Goal: Task Accomplishment & Management: Manage account settings

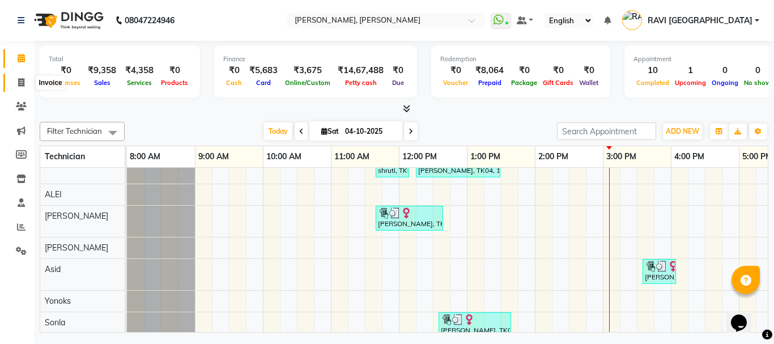
drag, startPoint x: 18, startPoint y: 80, endPoint x: 356, endPoint y: 5, distance: 347.2
click at [18, 80] on icon at bounding box center [21, 82] width 6 height 8
select select "service"
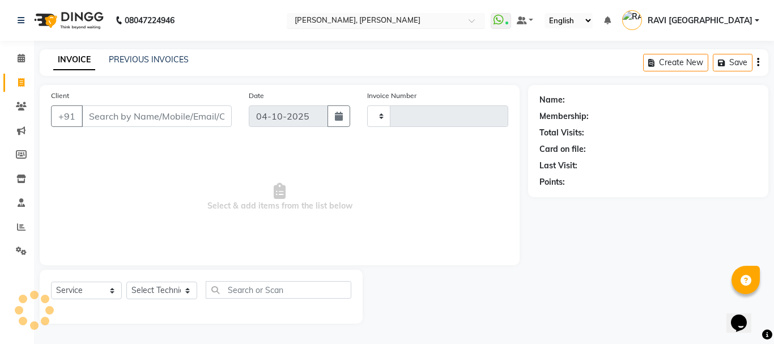
click at [406, 19] on input "text" at bounding box center [374, 21] width 164 height 11
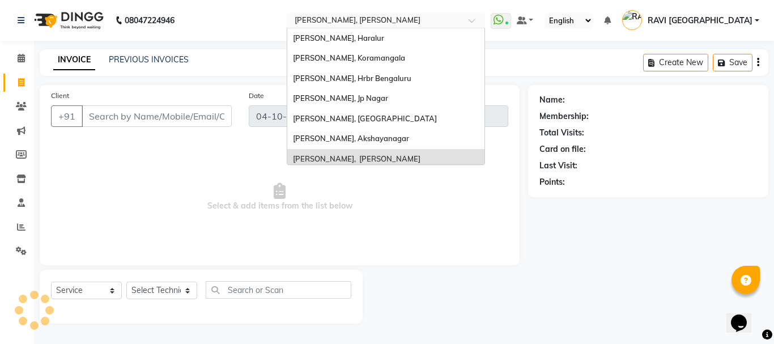
select select "3767"
type input "4320"
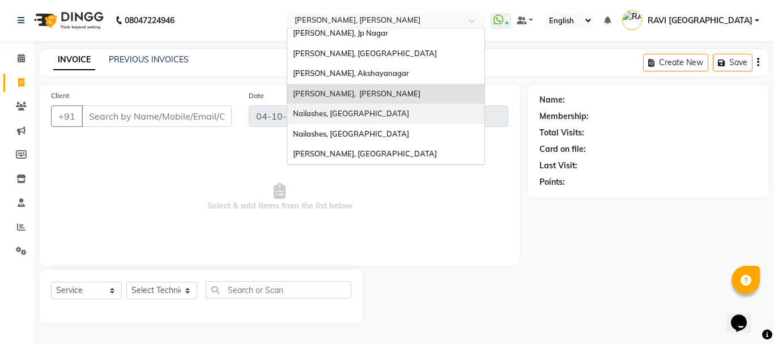
click at [401, 113] on span "Nailashes, [GEOGRAPHIC_DATA]" at bounding box center [351, 113] width 116 height 9
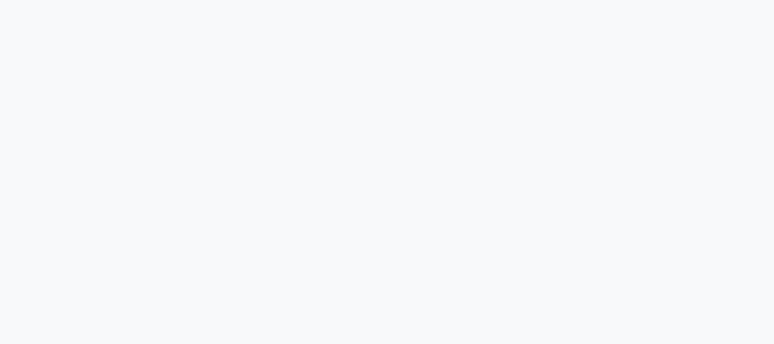
select select "4251"
select select "service"
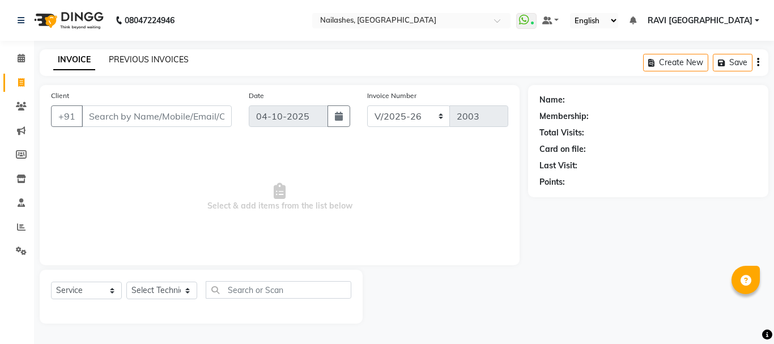
click at [147, 61] on link "PREVIOUS INVOICES" at bounding box center [149, 59] width 80 height 10
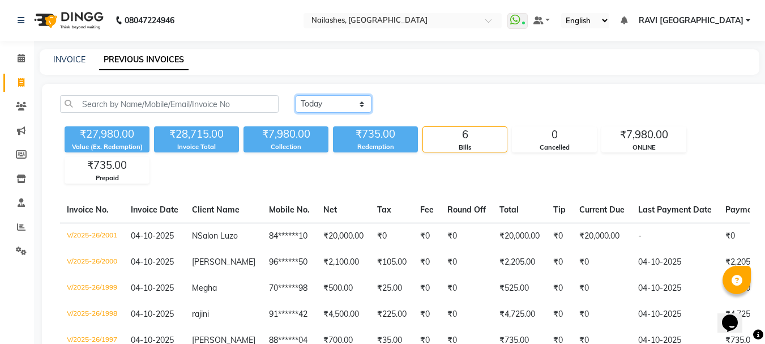
click at [327, 103] on select "Today Yesterday Custom Range" at bounding box center [334, 104] width 76 height 18
select select "yesterday"
click at [296, 95] on select "[DATE] [DATE] Custom Range" at bounding box center [334, 104] width 76 height 18
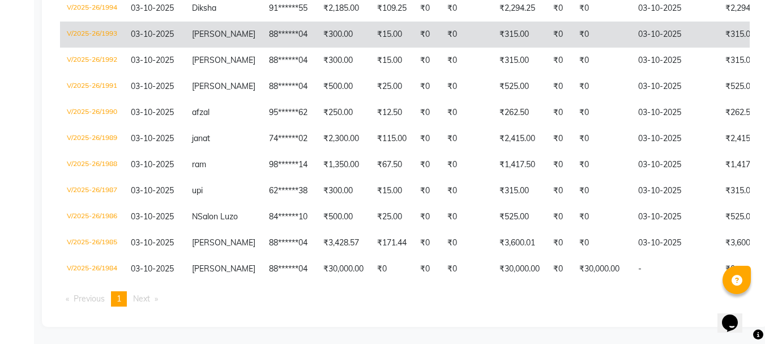
scroll to position [340, 0]
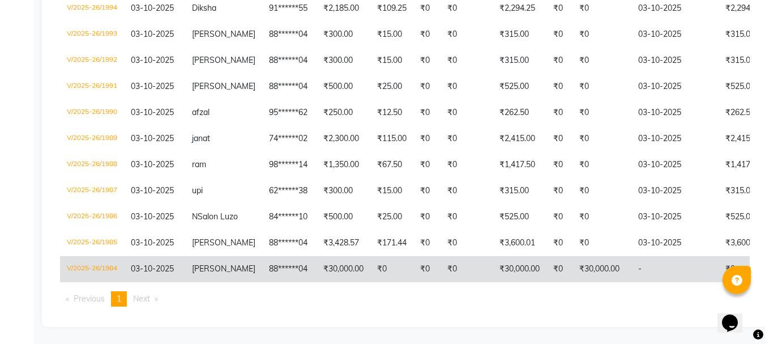
click at [547, 261] on td "₹0" at bounding box center [560, 269] width 26 height 26
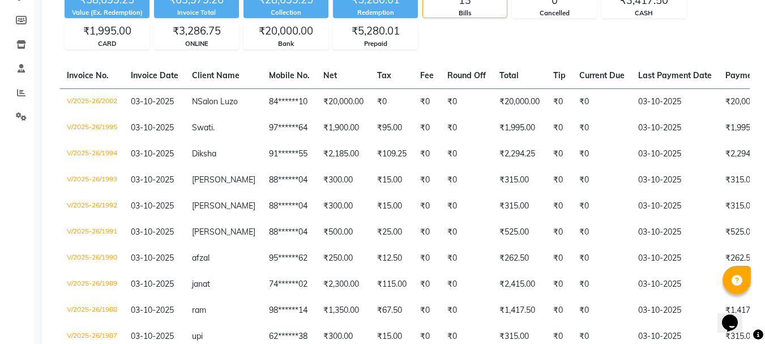
scroll to position [118, 0]
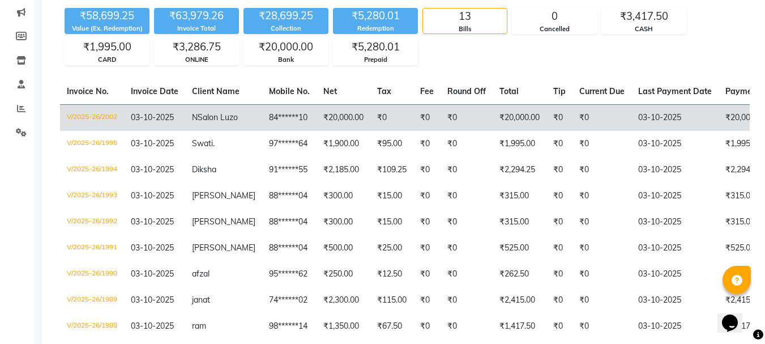
click at [654, 124] on td "03-10-2025" at bounding box center [675, 117] width 87 height 27
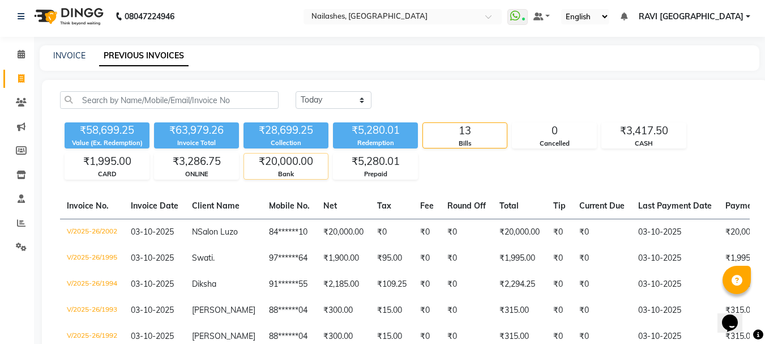
scroll to position [0, 0]
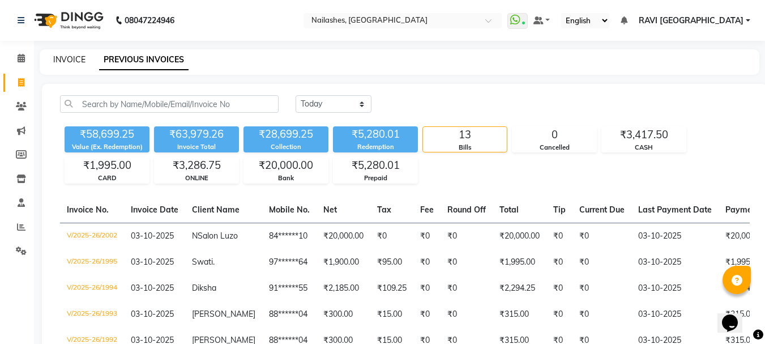
click at [74, 63] on link "INVOICE" at bounding box center [69, 59] width 32 height 10
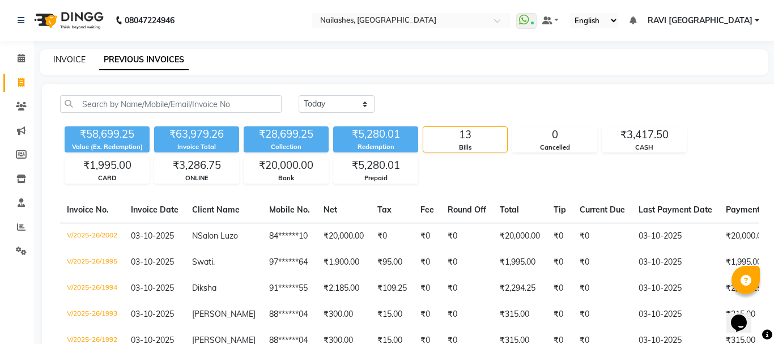
select select "4251"
select select "service"
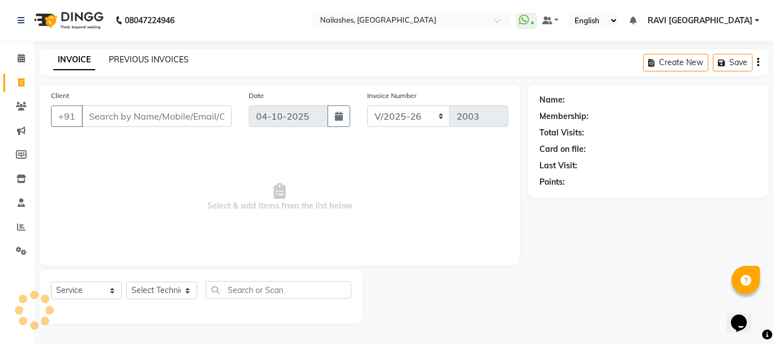
click at [164, 60] on link "PREVIOUS INVOICES" at bounding box center [149, 59] width 80 height 10
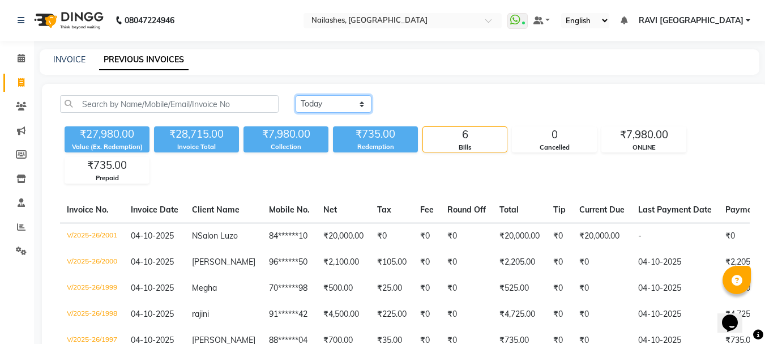
click at [338, 102] on select "Today Yesterday Custom Range" at bounding box center [334, 104] width 76 height 18
select select "yesterday"
click at [296, 95] on select "Today Yesterday Custom Range" at bounding box center [334, 104] width 76 height 18
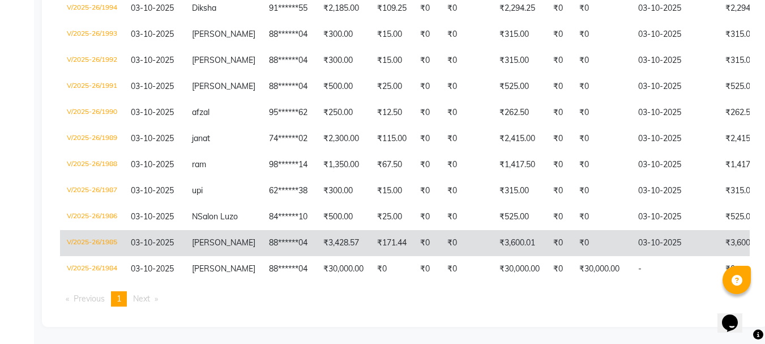
scroll to position [345, 0]
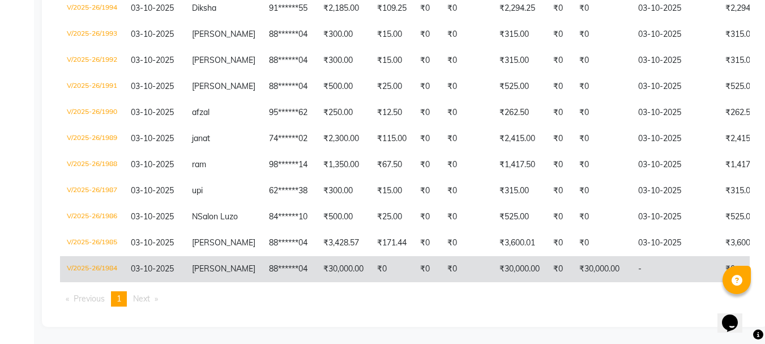
click at [547, 256] on td "₹0" at bounding box center [560, 269] width 26 height 26
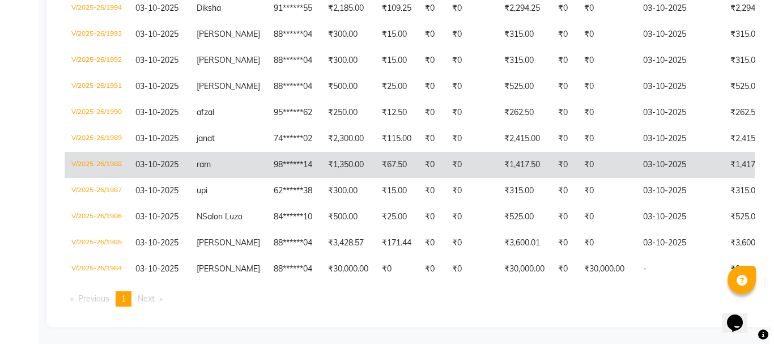
scroll to position [0, 0]
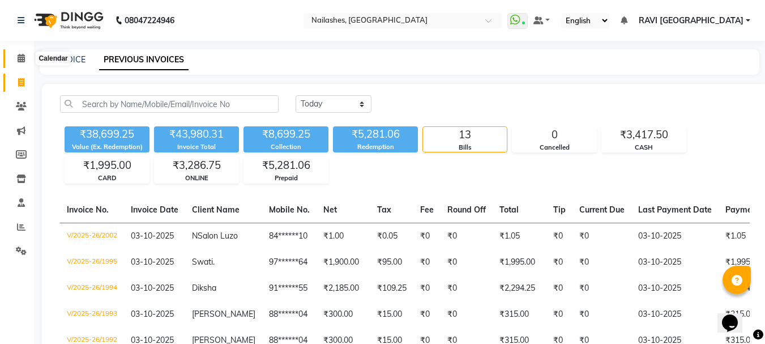
click at [15, 58] on span at bounding box center [21, 58] width 20 height 13
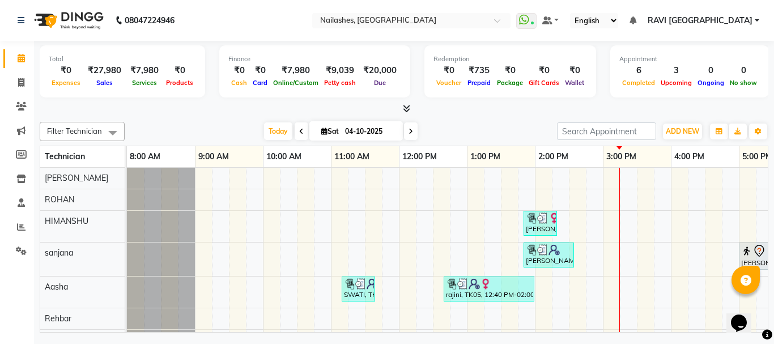
click at [371, 83] on span "Due" at bounding box center [380, 83] width 18 height 8
click at [363, 97] on div "Total ₹0 Expenses ₹27,980 Sales ₹7,980 Services ₹0 Products Finance ₹0 Cash ₹0 …" at bounding box center [404, 73] width 729 height 56
click at [409, 27] on div "Select Location × Nailashes, Electronics City" at bounding box center [411, 20] width 198 height 15
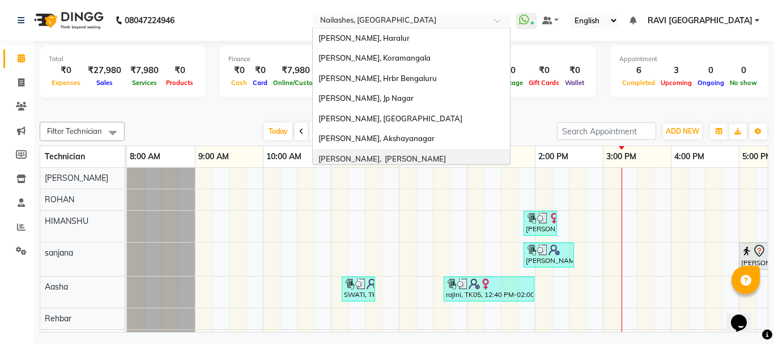
click at [421, 155] on span "[PERSON_NAME], [PERSON_NAME]" at bounding box center [381, 158] width 127 height 9
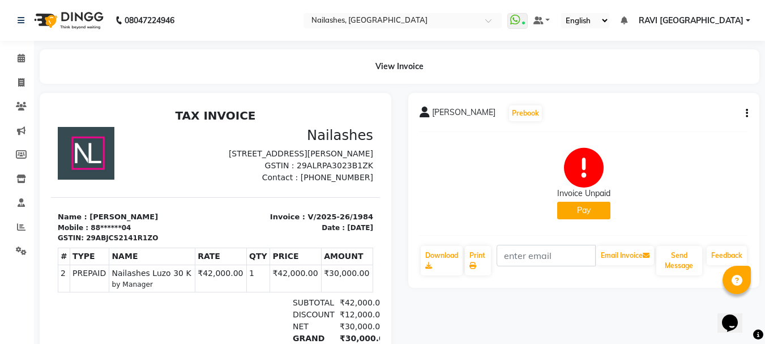
click at [742, 112] on button "button" at bounding box center [745, 114] width 7 height 12
click at [701, 117] on div "Edit Invoice" at bounding box center [702, 114] width 54 height 14
select select "service"
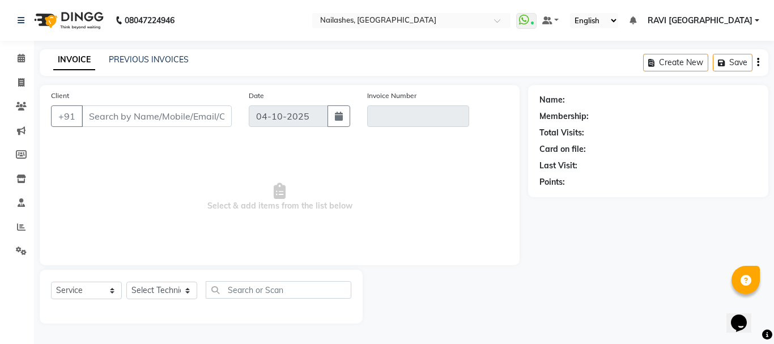
type input "88******04"
type input "V/2025-26/1984"
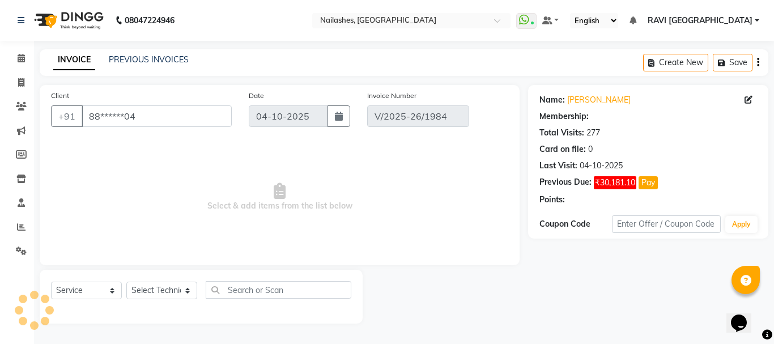
select select "1: Object"
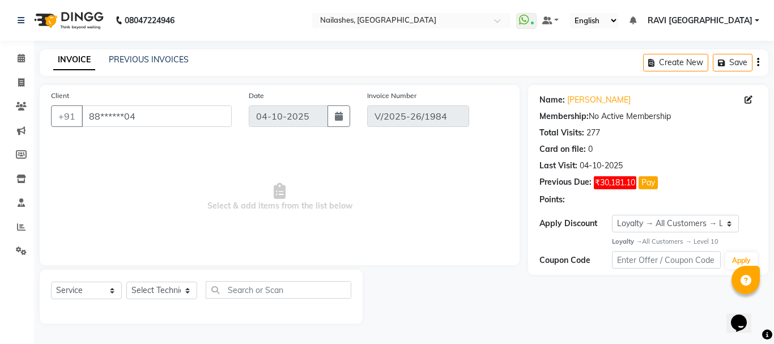
type input "03-10-2025"
select select "select"
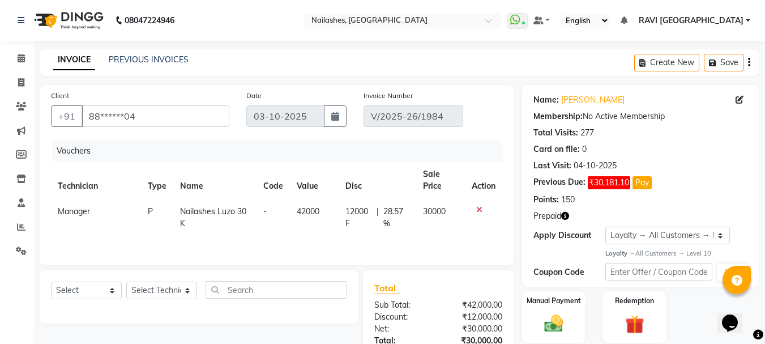
click at [477, 207] on icon at bounding box center [480, 210] width 6 height 8
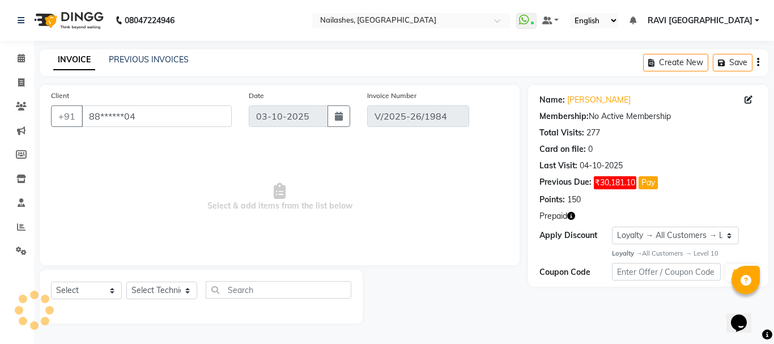
click at [571, 214] on icon "button" at bounding box center [571, 216] width 8 height 8
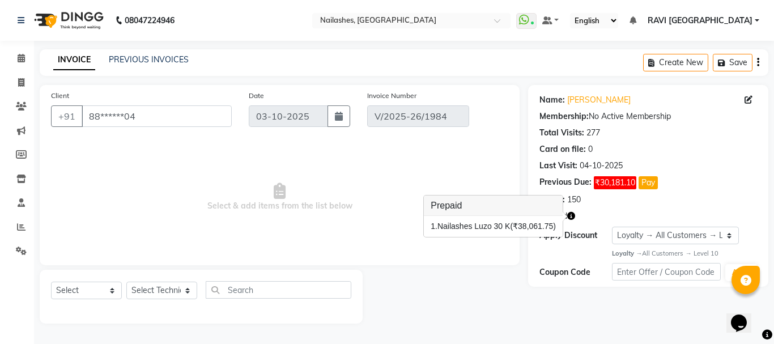
click at [620, 226] on div "Name: Nailashes Luzo Membership: No Active Membership Total Visits: 277 Card on…" at bounding box center [648, 186] width 240 height 202
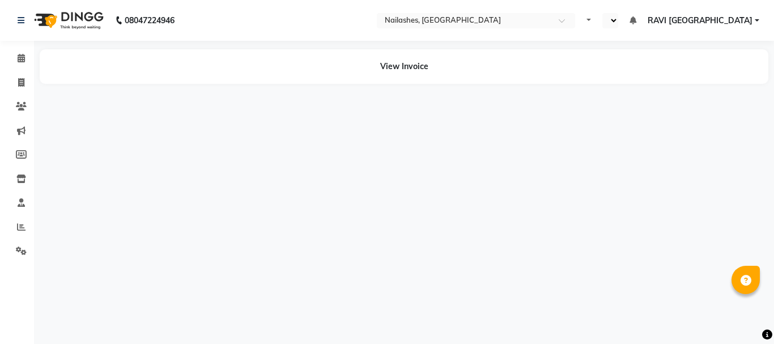
select select "en"
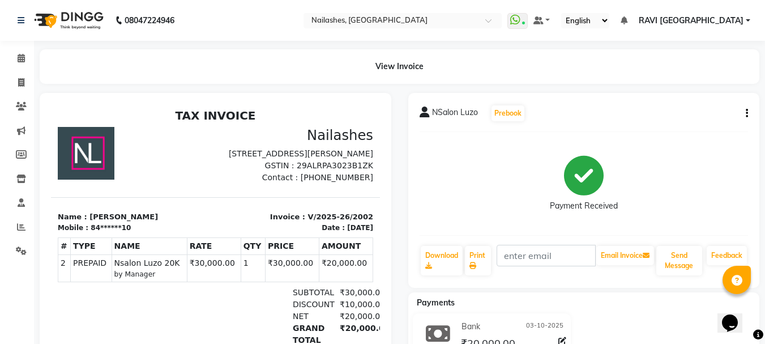
click at [748, 112] on div "NSalon Luzo Prebook Payment Received Download Print Email Invoice Send Message …" at bounding box center [585, 190] width 352 height 195
click at [746, 114] on button "button" at bounding box center [745, 114] width 7 height 12
click at [699, 113] on div "Edit Invoice" at bounding box center [702, 114] width 54 height 14
select select "service"
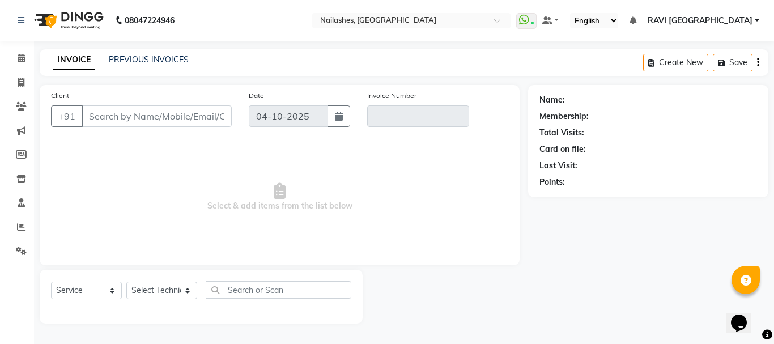
type input "84******10"
type input "V/2025-26/2002"
select select "1: Object"
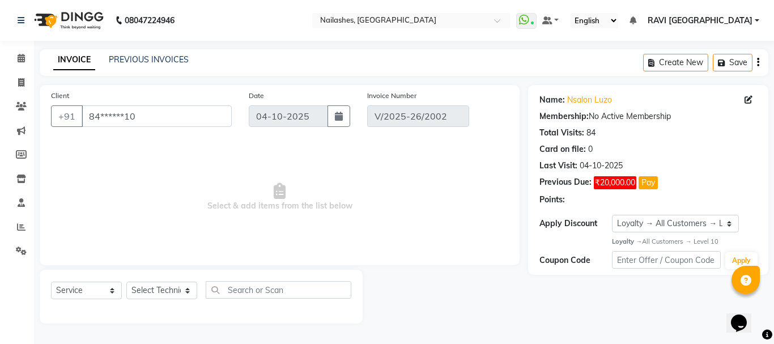
type input "03-10-2025"
select select "select"
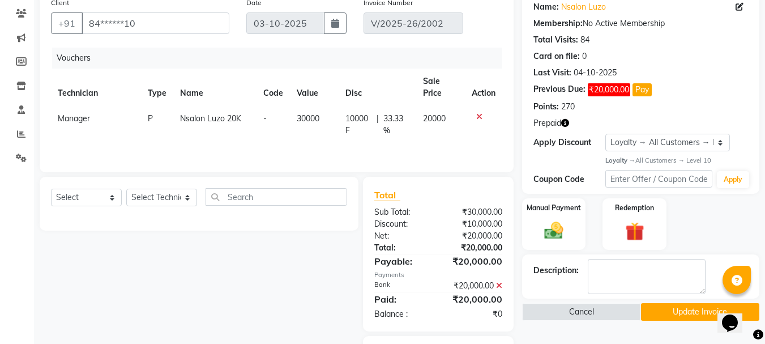
scroll to position [113, 0]
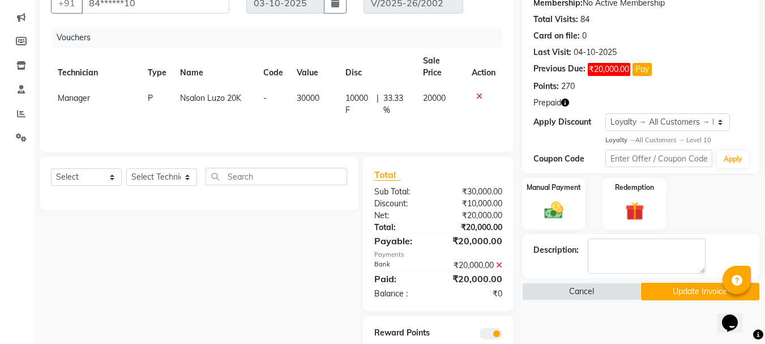
click at [480, 94] on icon at bounding box center [480, 96] width 6 height 8
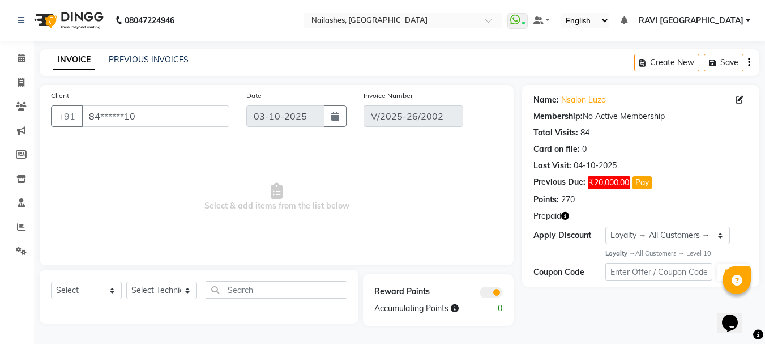
scroll to position [0, 0]
click at [757, 62] on icon "button" at bounding box center [758, 62] width 2 height 1
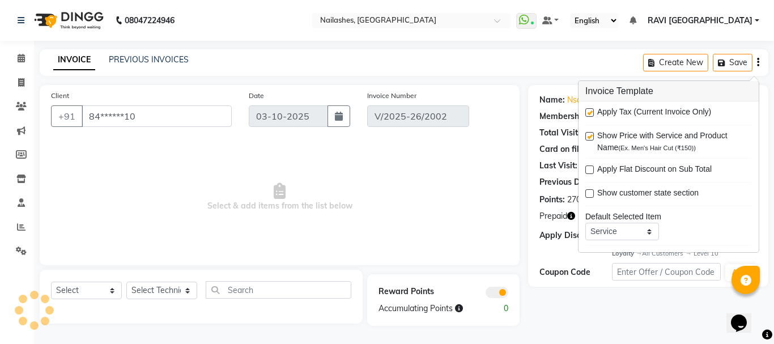
click at [572, 60] on div "INVOICE PREVIOUS INVOICES Create New Save" at bounding box center [404, 62] width 729 height 27
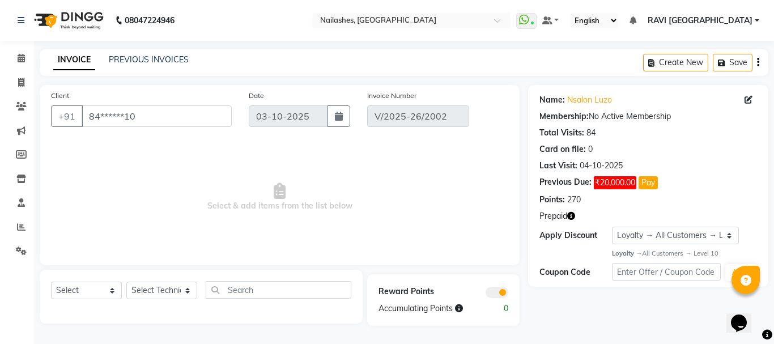
click at [695, 181] on div "Previous Due: ₹20,000.00 Pay" at bounding box center [648, 182] width 218 height 13
click at [78, 291] on select "Select Service Product Membership Package Voucher Prepaid Gift Card" at bounding box center [86, 291] width 71 height 18
drag, startPoint x: 78, startPoint y: 291, endPoint x: 89, endPoint y: 291, distance: 11.3
click at [78, 291] on select "Select Service Product Membership Package Voucher Prepaid Gift Card" at bounding box center [86, 291] width 71 height 18
click at [183, 292] on select "Select Technician Aasha Asid HIMANSHU Ishrit Ali kalpana KRISHNA Manager Rehbar…" at bounding box center [161, 291] width 71 height 18
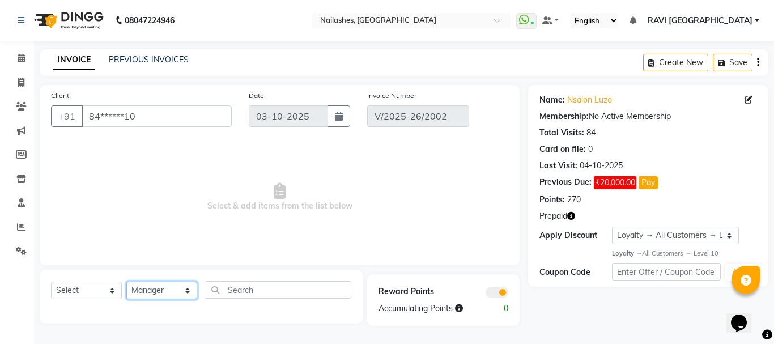
click at [126, 282] on select "Select Technician Aasha Asid HIMANSHU Ishrit Ali kalpana KRISHNA Manager Rehbar…" at bounding box center [161, 291] width 71 height 18
click at [146, 291] on select "Select Technician Aasha Asid HIMANSHU Ishrit Ali kalpana KRISHNA Manager Rehbar…" at bounding box center [161, 291] width 71 height 18
select select "43566"
click at [126, 282] on select "Select Technician Aasha Asid HIMANSHU Ishrit Ali kalpana KRISHNA Manager Rehbar…" at bounding box center [161, 291] width 71 height 18
click at [516, 216] on div "Client +91 84******10 Date 03-10-2025 Invoice Number V/2025-26/2002 Select & ad…" at bounding box center [280, 175] width 480 height 180
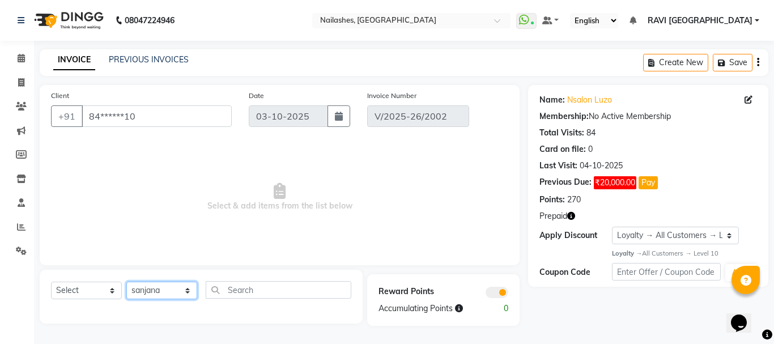
click at [138, 288] on select "Select Technician Aasha Asid HIMANSHU Ishrit Ali kalpana KRISHNA Manager Rehbar…" at bounding box center [161, 291] width 71 height 18
click at [138, 285] on select "Select Technician Aasha Asid HIMANSHU Ishrit Ali kalpana KRISHNA Manager Rehbar…" at bounding box center [161, 291] width 71 height 18
click at [83, 295] on select "Select Service Product Membership Package Voucher Prepaid Gift Card" at bounding box center [86, 291] width 71 height 18
select select "service"
click at [51, 282] on select "Select Service Product Membership Package Voucher Prepaid Gift Card" at bounding box center [86, 291] width 71 height 18
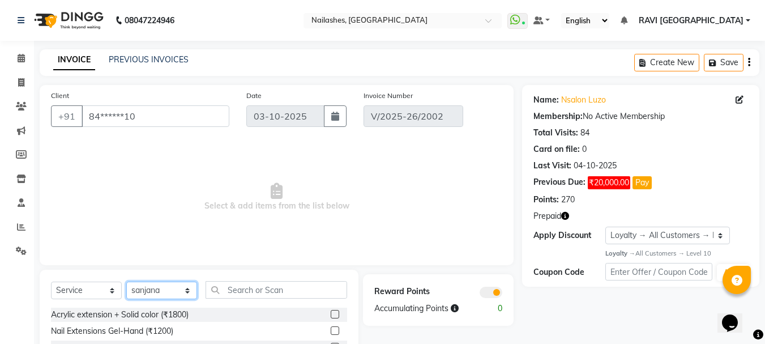
click at [152, 284] on select "Select Technician Aasha Asid HIMANSHU Ishrit Ali kalpana KRISHNA Manager Rehbar…" at bounding box center [161, 291] width 71 height 18
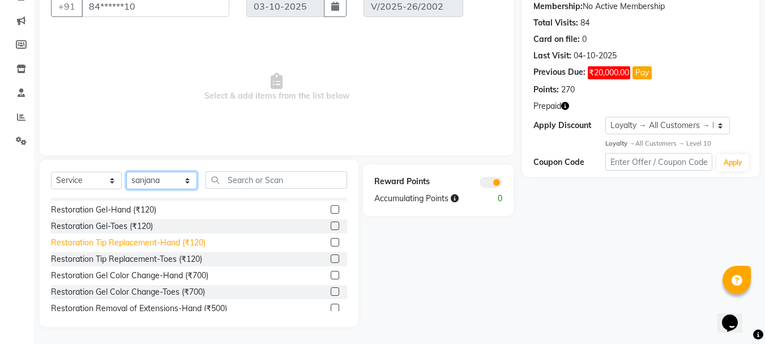
scroll to position [708, 0]
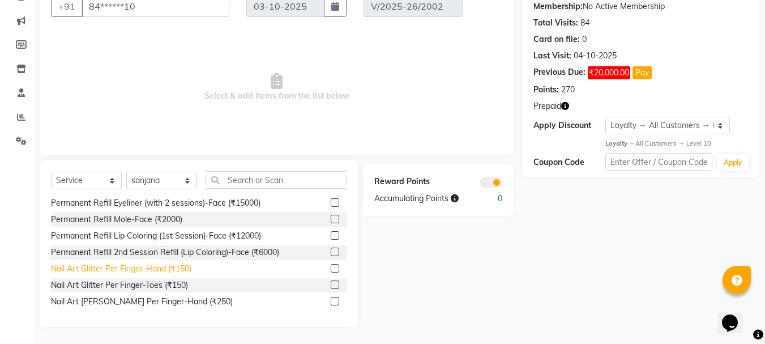
click at [175, 265] on div "Nail Art Glitter Per Finger-Hand (₹150)" at bounding box center [121, 269] width 141 height 12
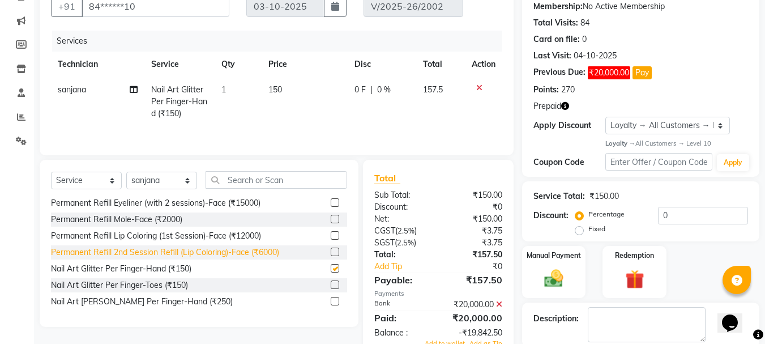
checkbox input "false"
click at [284, 83] on td "150" at bounding box center [305, 101] width 86 height 49
select select "43566"
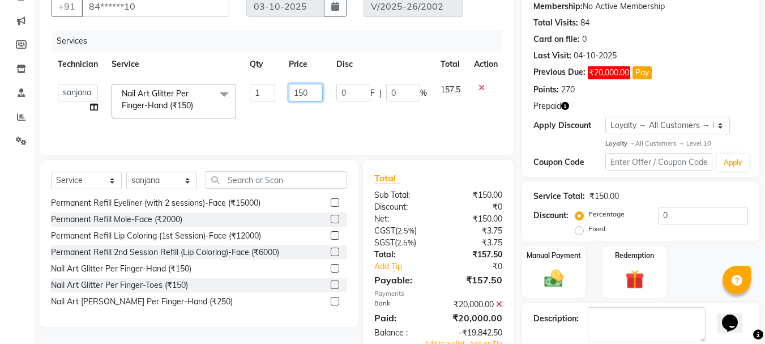
click at [307, 90] on input "150" at bounding box center [306, 93] width 34 height 18
type input "1"
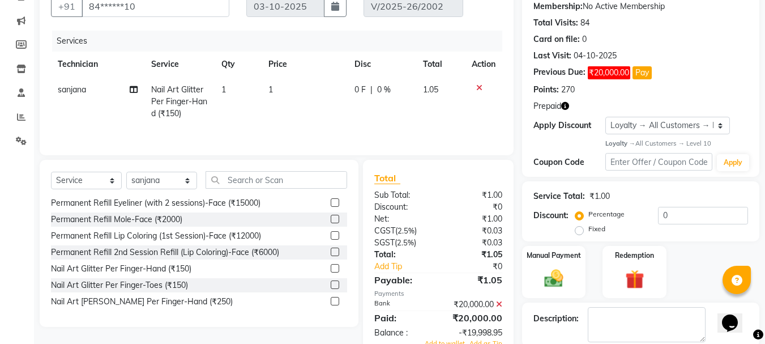
click at [636, 99] on div "Name: Nsalon Luzo Membership: No Active Membership Total Visits: 84 Card on fil…" at bounding box center [640, 76] width 237 height 202
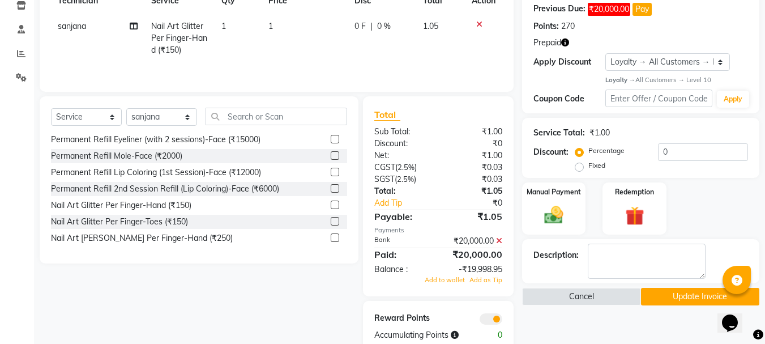
scroll to position [199, 0]
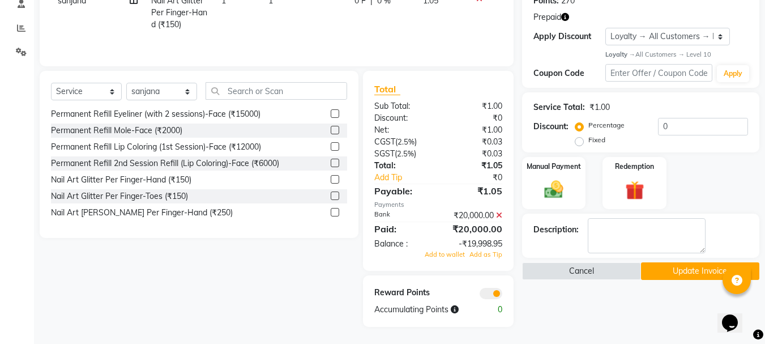
click at [499, 212] on icon at bounding box center [499, 215] width 6 height 8
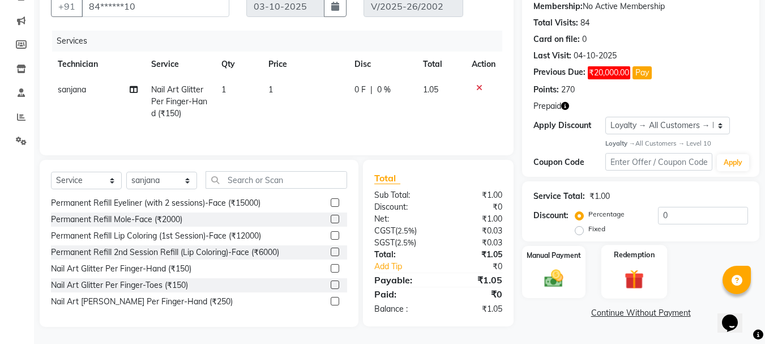
click at [644, 258] on label "Redemption" at bounding box center [635, 255] width 41 height 11
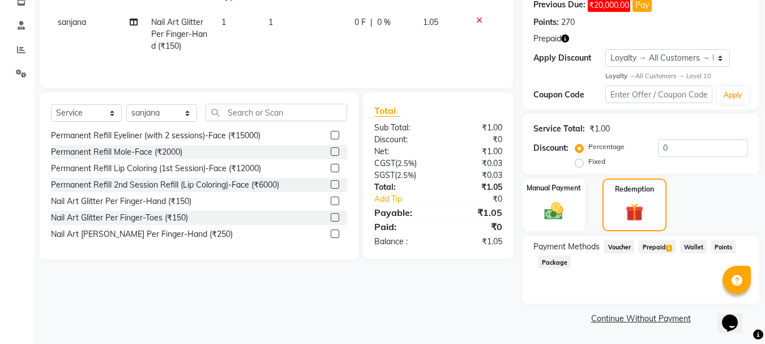
click at [653, 245] on span "Prepaid 3" at bounding box center [657, 246] width 37 height 13
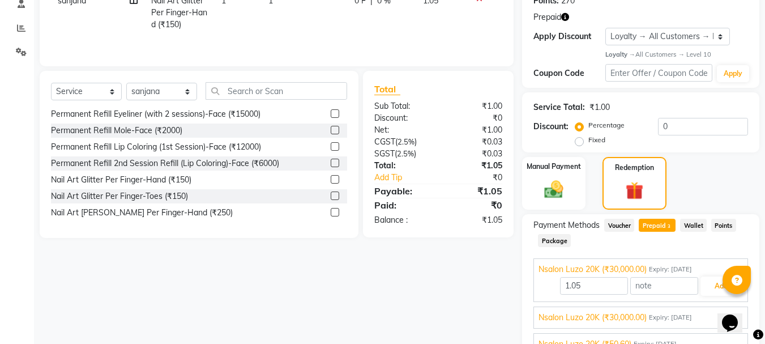
scroll to position [255, 0]
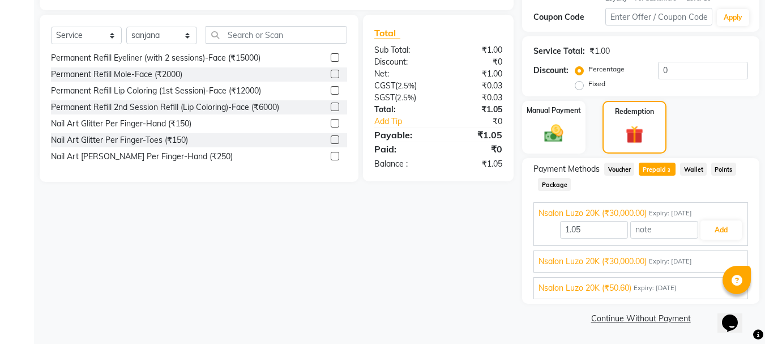
click at [623, 290] on span "Nsalon Luzo 20K (₹50.60)" at bounding box center [585, 288] width 93 height 12
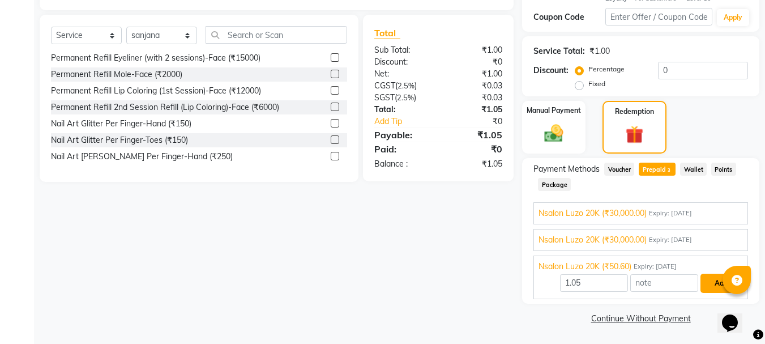
click at [713, 275] on button "Add" at bounding box center [721, 283] width 41 height 19
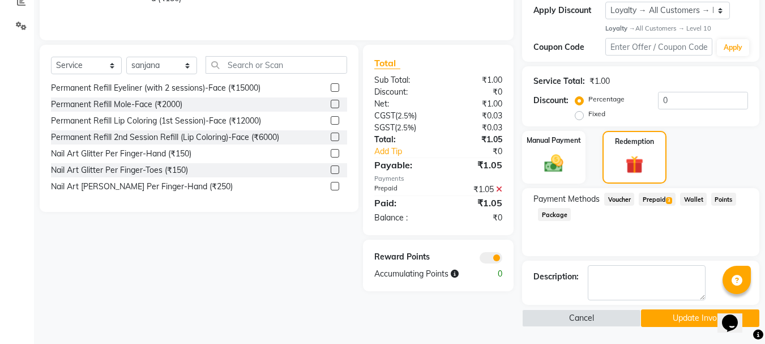
scroll to position [225, 0]
click at [669, 322] on button "Update Invoice" at bounding box center [700, 318] width 118 height 18
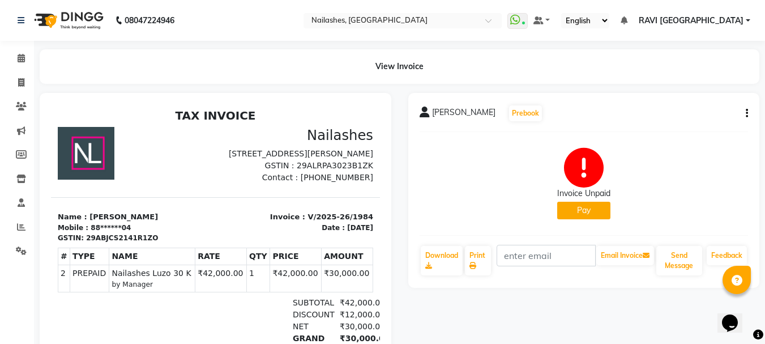
click at [595, 206] on button "Pay" at bounding box center [584, 211] width 53 height 18
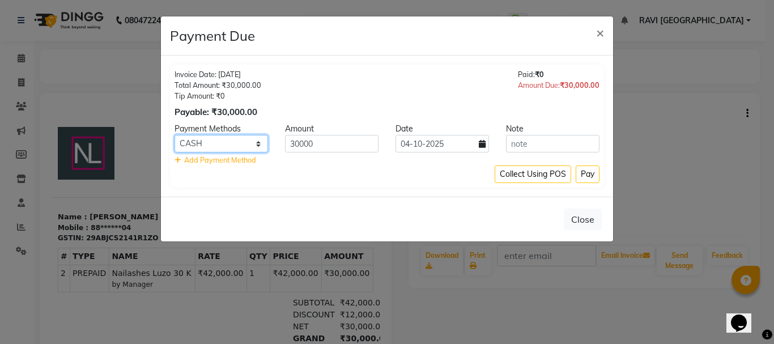
click at [195, 148] on select "Bank ONLINE CASH UPI M CARD GPay LUZO District App" at bounding box center [221, 144] width 93 height 18
select select "17"
click at [175, 135] on select "Bank ONLINE CASH UPI M CARD GPay LUZO District App" at bounding box center [221, 144] width 93 height 18
click at [483, 145] on icon at bounding box center [482, 144] width 7 height 8
select select "10"
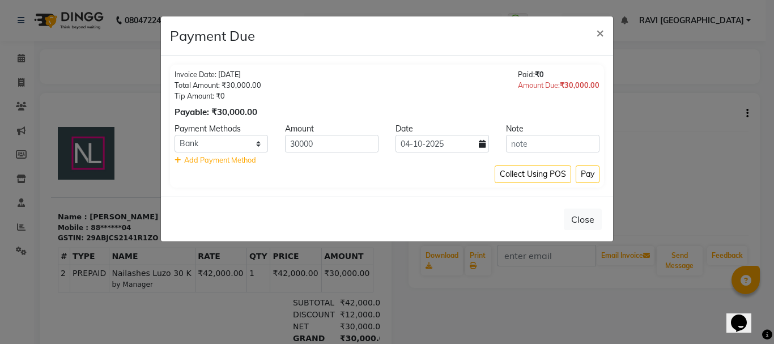
select select "2025"
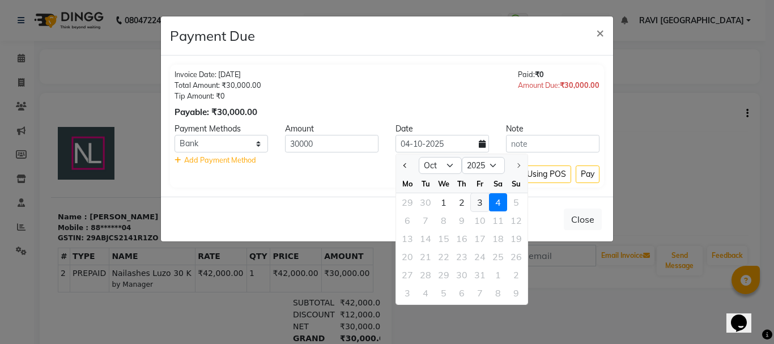
click at [478, 202] on div "3" at bounding box center [480, 202] width 18 height 18
type input "03-10-2025"
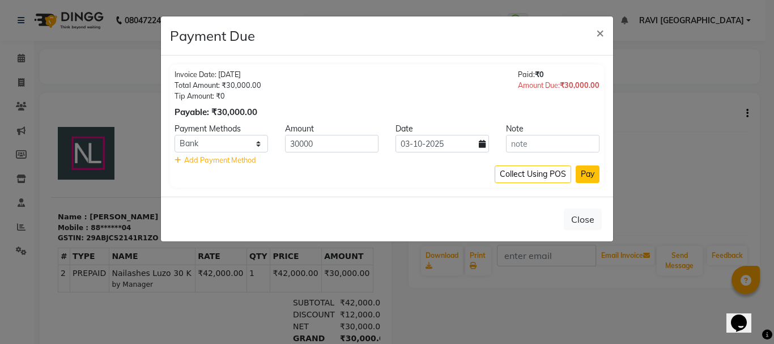
click at [592, 172] on button "Pay" at bounding box center [588, 174] width 24 height 18
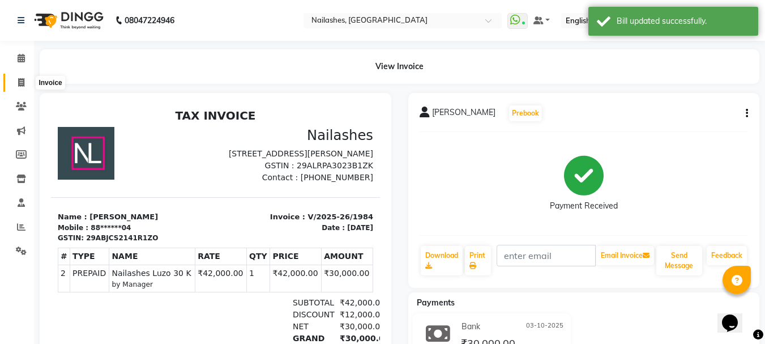
click at [24, 80] on icon at bounding box center [21, 82] width 6 height 8
select select "service"
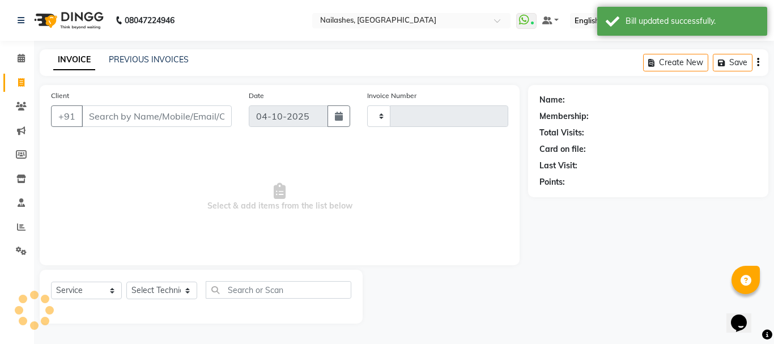
type input "2003"
select select "4251"
click at [155, 62] on link "PREVIOUS INVOICES" at bounding box center [149, 59] width 80 height 10
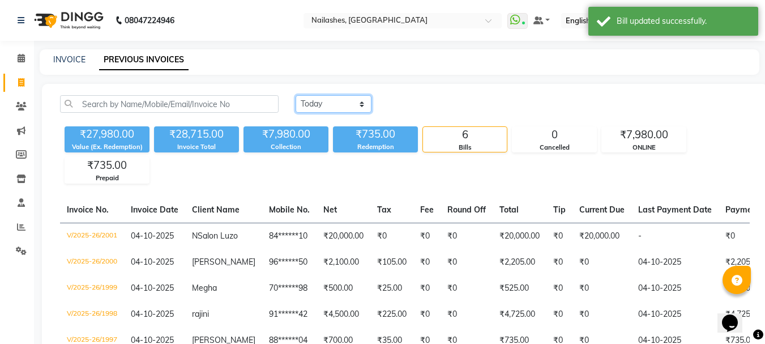
click at [312, 105] on select "Today Yesterday Custom Range" at bounding box center [334, 104] width 76 height 18
select select "yesterday"
click at [296, 95] on select "Today Yesterday Custom Range" at bounding box center [334, 104] width 76 height 18
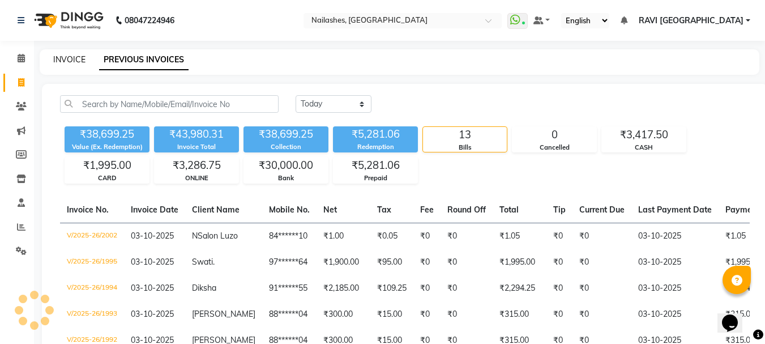
click at [66, 60] on link "INVOICE" at bounding box center [69, 59] width 32 height 10
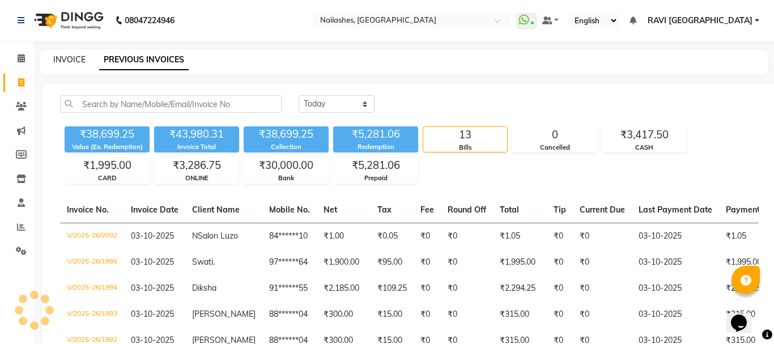
select select "4251"
select select "service"
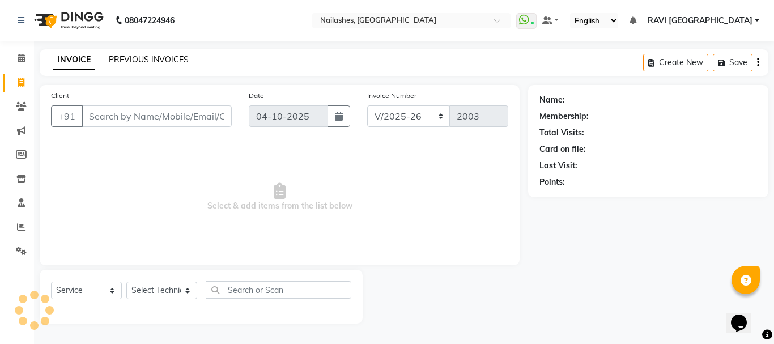
click at [139, 62] on link "PREVIOUS INVOICES" at bounding box center [149, 59] width 80 height 10
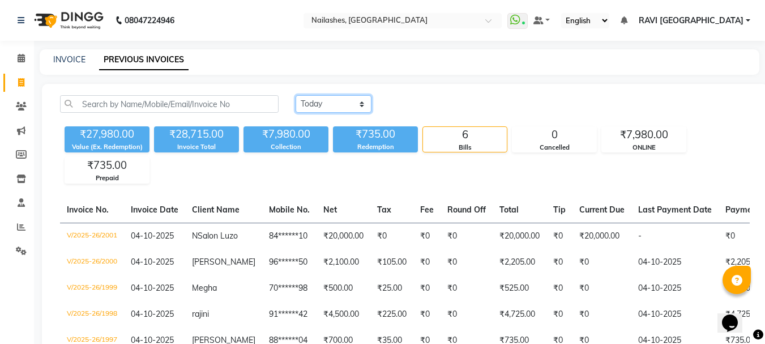
click at [325, 104] on select "Today Yesterday Custom Range" at bounding box center [334, 104] width 76 height 18
select select "range"
click at [296, 95] on select "Today Yesterday Custom Range" at bounding box center [334, 104] width 76 height 18
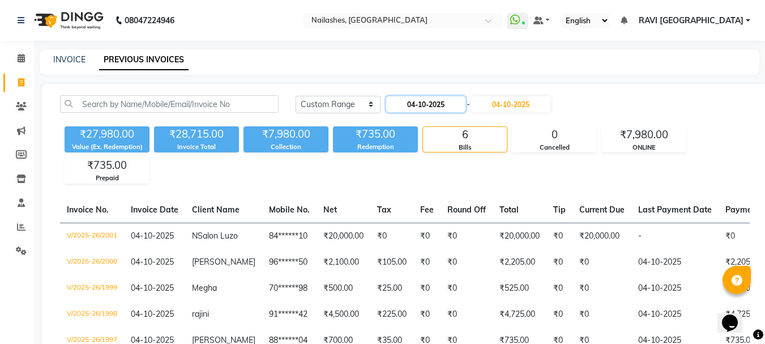
click at [429, 107] on input "04-10-2025" at bounding box center [425, 104] width 79 height 16
select select "10"
select select "2025"
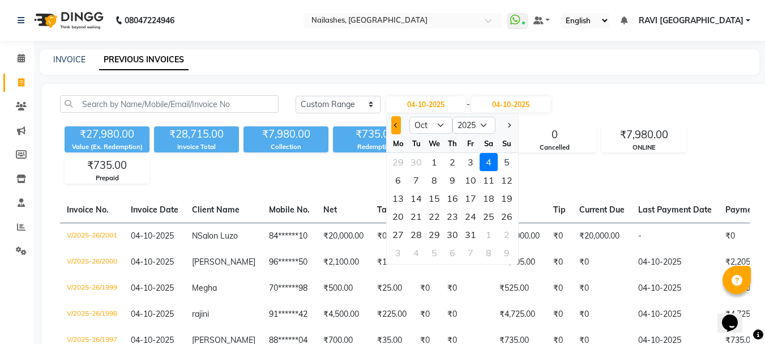
click at [398, 127] on button "Previous month" at bounding box center [397, 125] width 10 height 18
select select "9"
click at [395, 233] on div "29" at bounding box center [398, 235] width 18 height 18
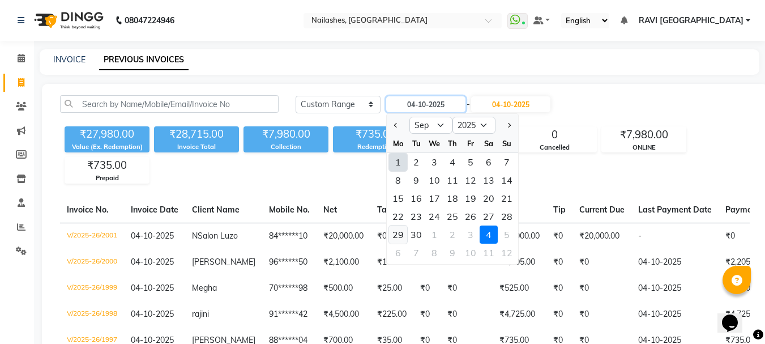
type input "29-09-2025"
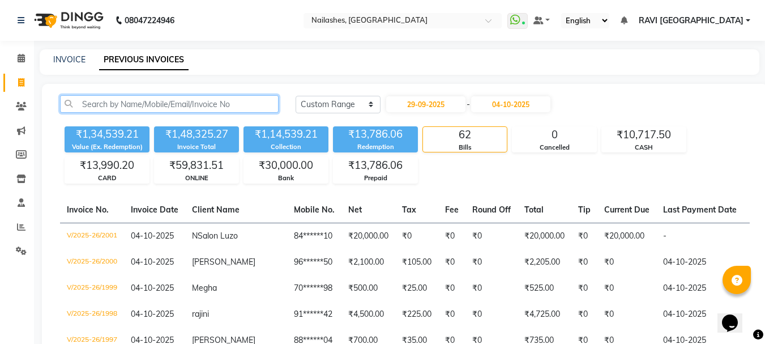
click at [202, 100] on input "text" at bounding box center [169, 104] width 219 height 18
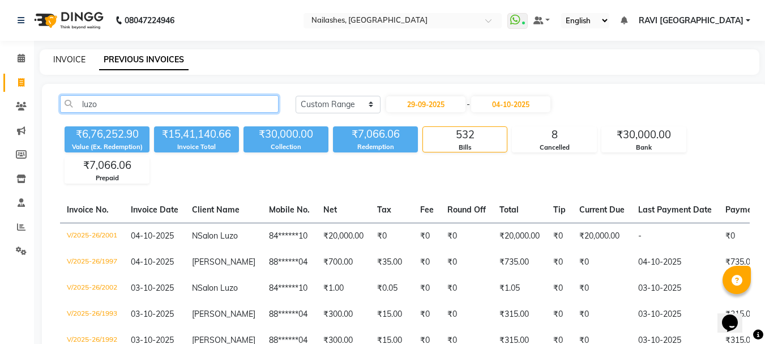
type input "luzo"
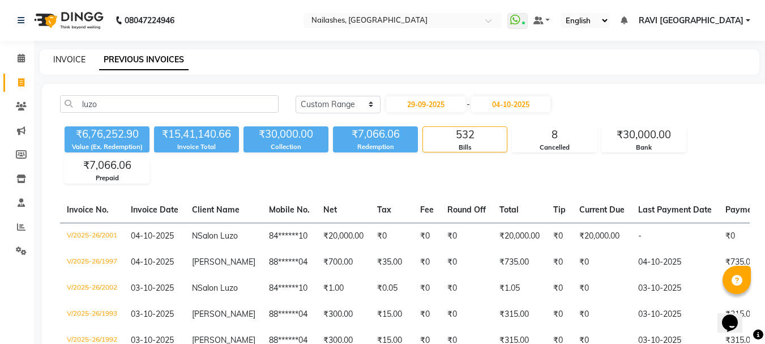
click at [63, 57] on link "INVOICE" at bounding box center [69, 59] width 32 height 10
select select "4251"
select select "service"
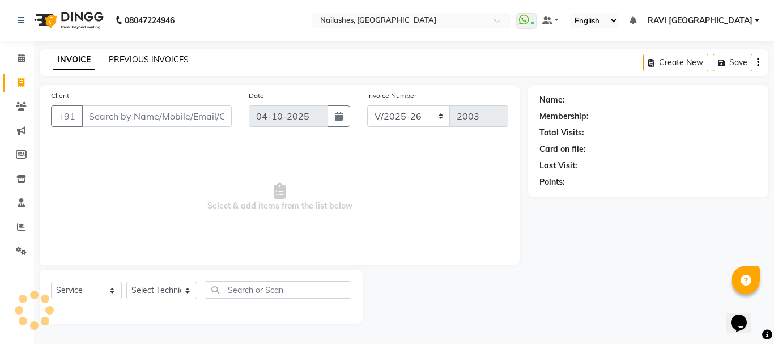
click at [155, 61] on link "PREVIOUS INVOICES" at bounding box center [149, 59] width 80 height 10
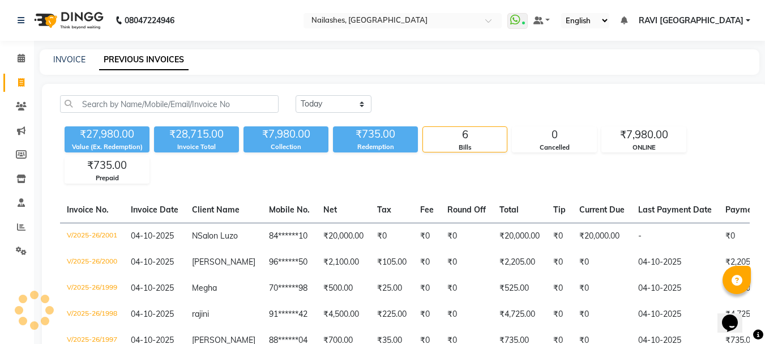
scroll to position [117, 0]
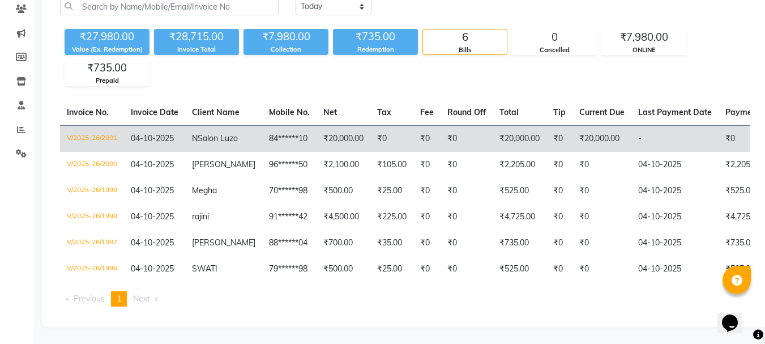
click at [657, 125] on td "-" at bounding box center [675, 138] width 87 height 27
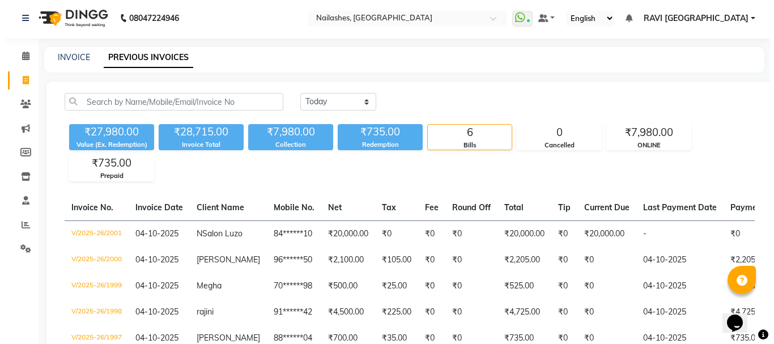
scroll to position [0, 0]
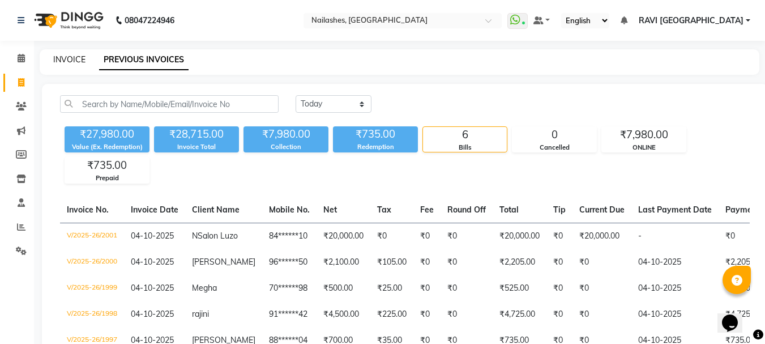
click at [73, 60] on link "INVOICE" at bounding box center [69, 59] width 32 height 10
select select "service"
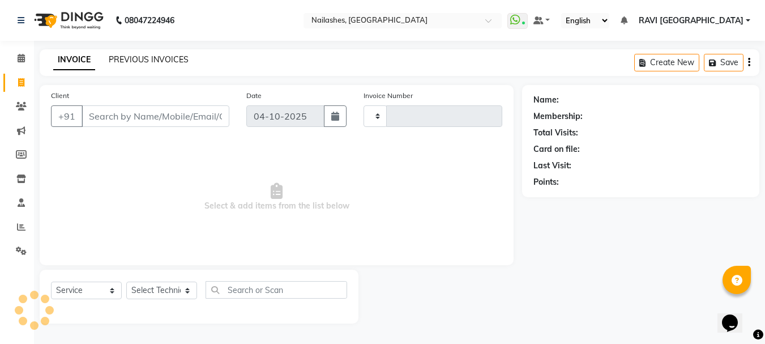
type input "2003"
select select "4251"
click at [155, 63] on link "PREVIOUS INVOICES" at bounding box center [149, 59] width 80 height 10
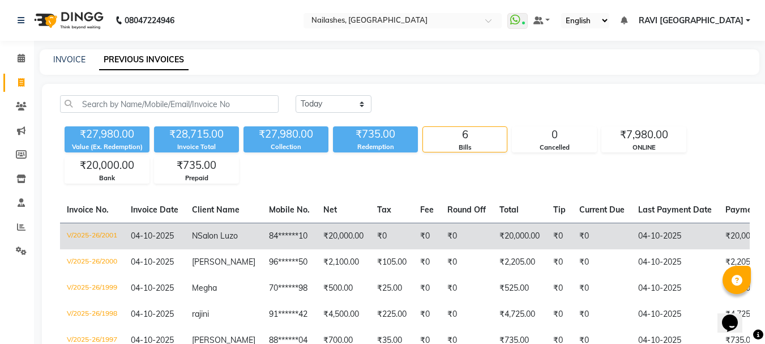
click at [512, 245] on td "₹20,000.00" at bounding box center [520, 236] width 54 height 27
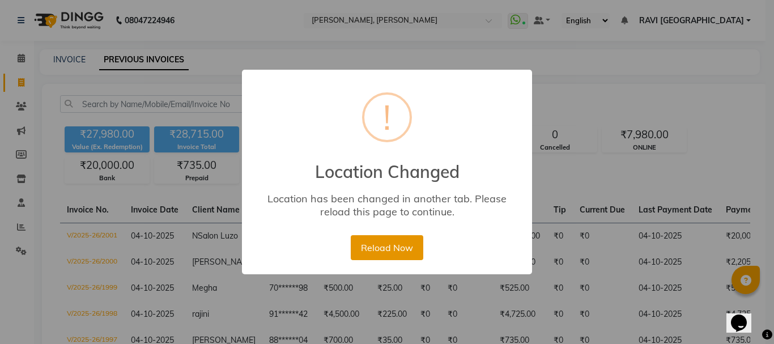
click at [401, 252] on button "Reload Now" at bounding box center [387, 247] width 72 height 25
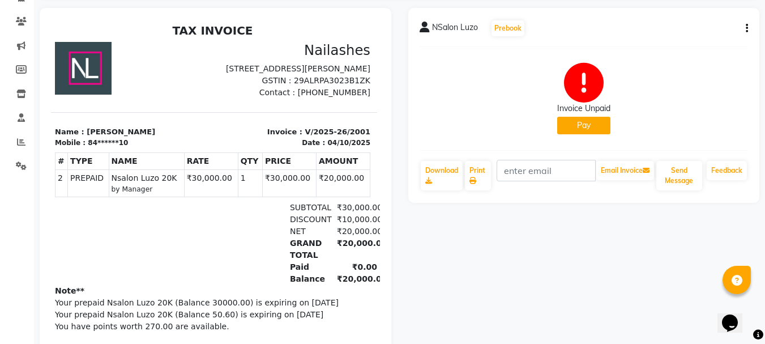
scroll to position [59, 0]
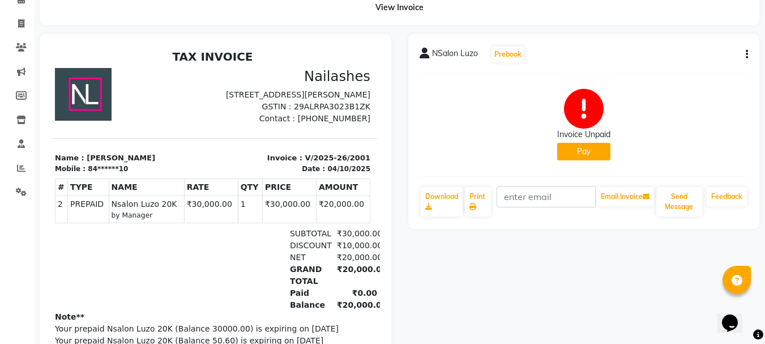
click at [592, 146] on button "Pay" at bounding box center [584, 152] width 53 height 18
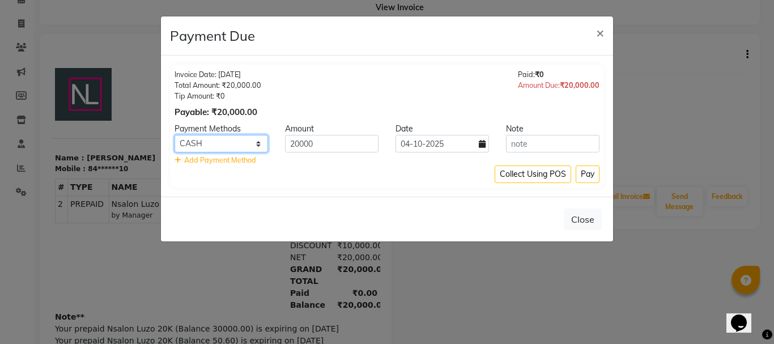
click at [209, 139] on select "Bank ONLINE CASH UPI M CARD GPay LUZO District App" at bounding box center [221, 144] width 93 height 18
select select "17"
click at [175, 135] on select "Bank ONLINE CASH UPI M CARD GPay LUZO District App" at bounding box center [221, 144] width 93 height 18
click at [589, 174] on button "Pay" at bounding box center [588, 174] width 24 height 18
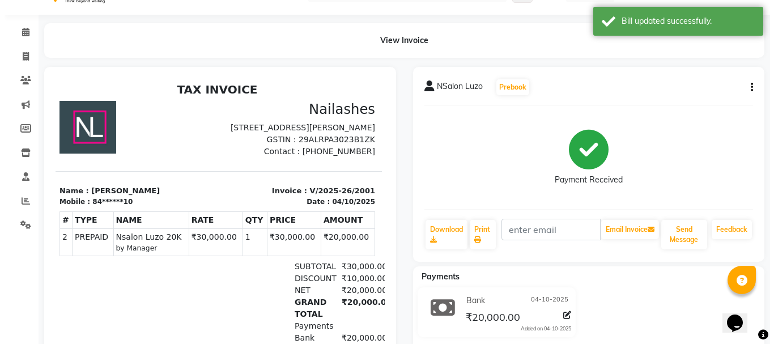
scroll to position [0, 0]
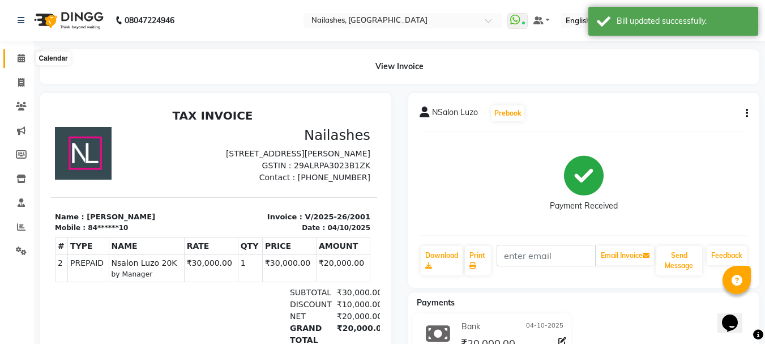
click at [22, 60] on icon at bounding box center [21, 58] width 7 height 8
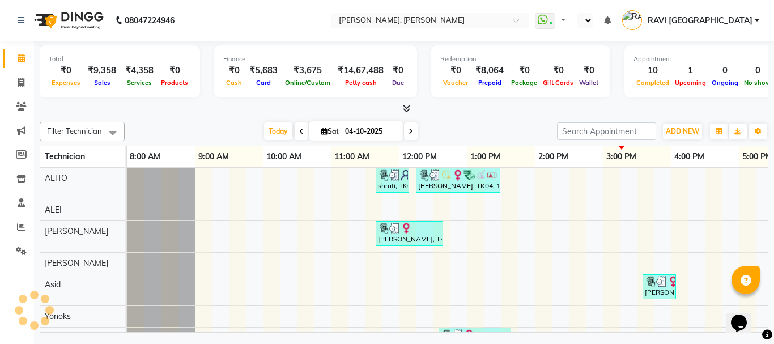
select select "en"
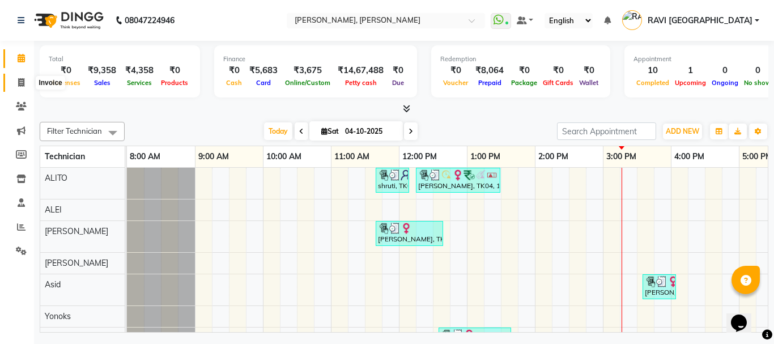
click at [23, 76] on span at bounding box center [21, 82] width 20 height 13
select select "3767"
select select "service"
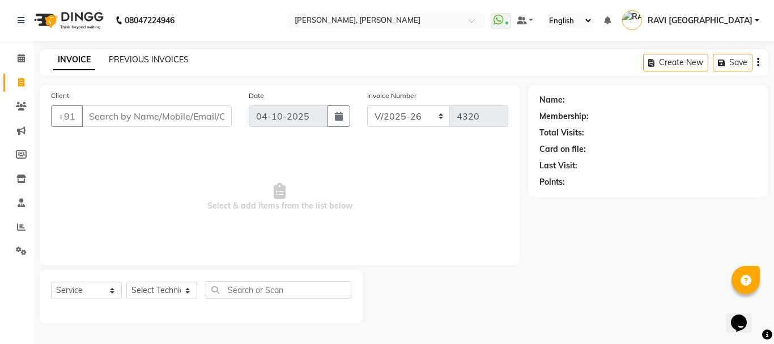
click at [137, 55] on link "PREVIOUS INVOICES" at bounding box center [149, 59] width 80 height 10
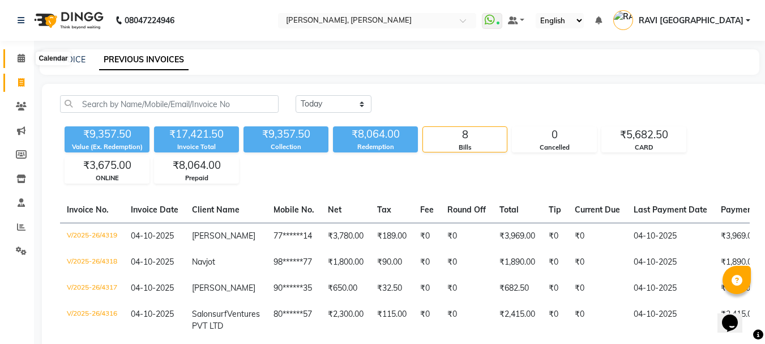
click at [19, 54] on icon at bounding box center [21, 58] width 7 height 8
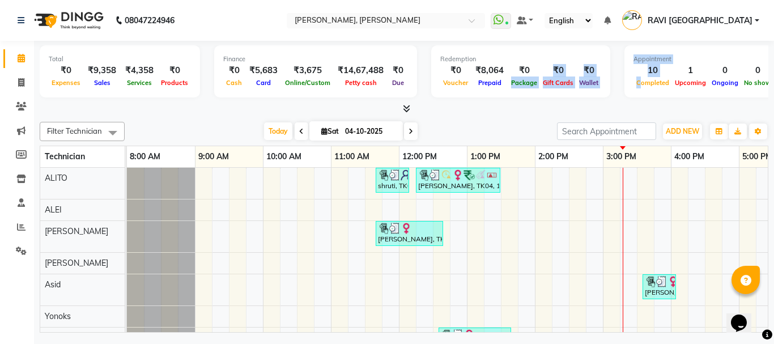
drag, startPoint x: 631, startPoint y: 79, endPoint x: 519, endPoint y: 73, distance: 112.4
click at [519, 73] on div "Total ₹0 Expenses ₹9,358 Sales ₹4,358 Services ₹0 Products Finance ₹0 Cash ₹5,6…" at bounding box center [404, 73] width 729 height 56
click at [638, 85] on span "Completed" at bounding box center [652, 83] width 39 height 8
click at [577, 67] on div "₹0" at bounding box center [588, 70] width 25 height 13
